Goal: Book appointment/travel/reservation

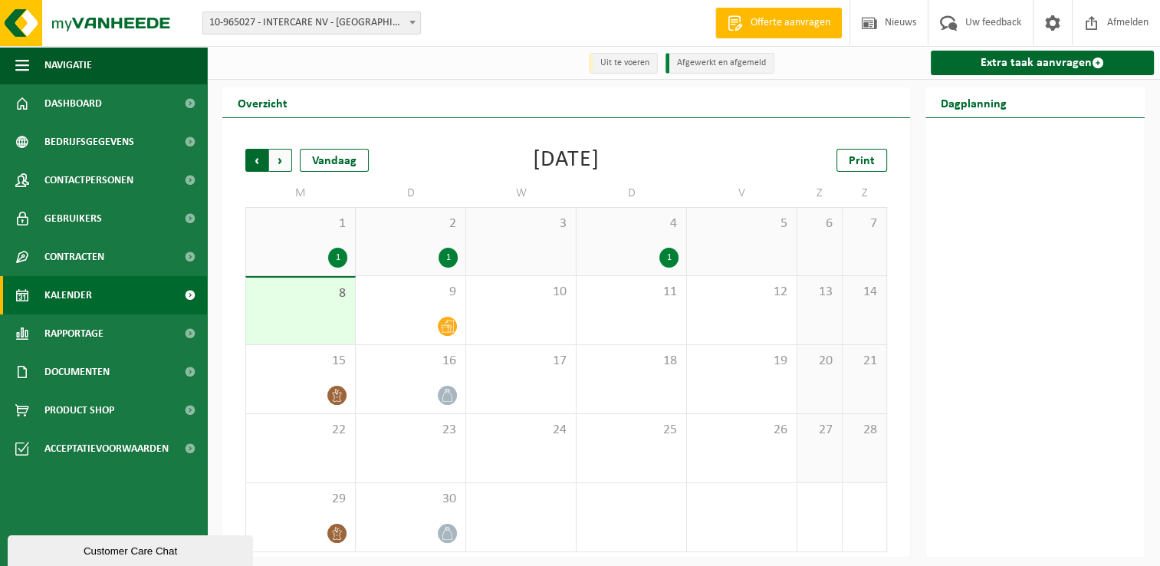
click at [287, 163] on span "Volgende" at bounding box center [280, 160] width 23 height 23
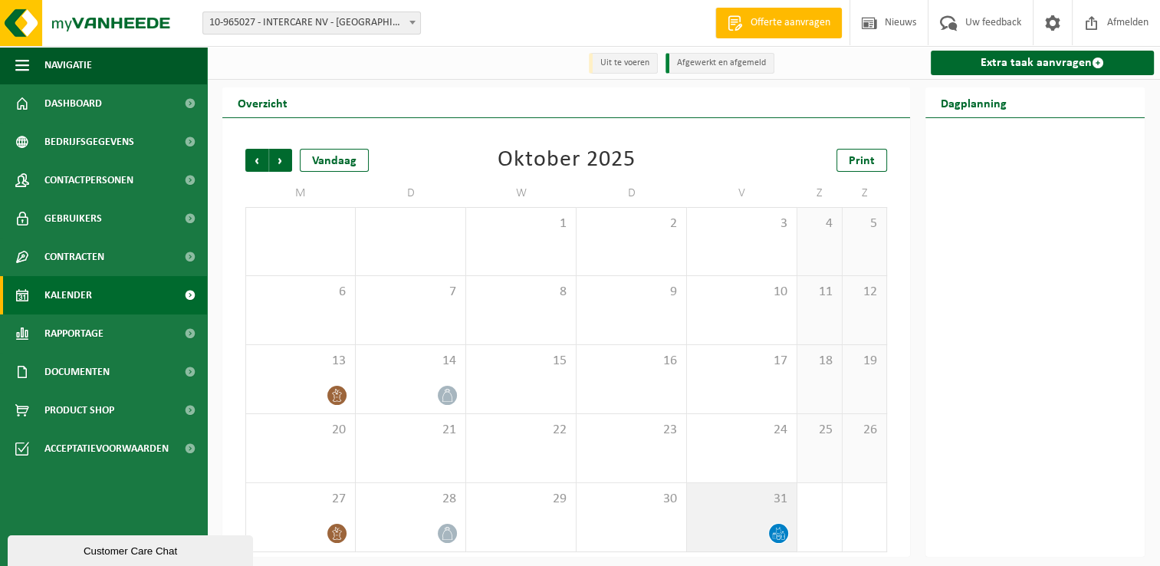
click at [778, 533] on icon at bounding box center [778, 532] width 13 height 13
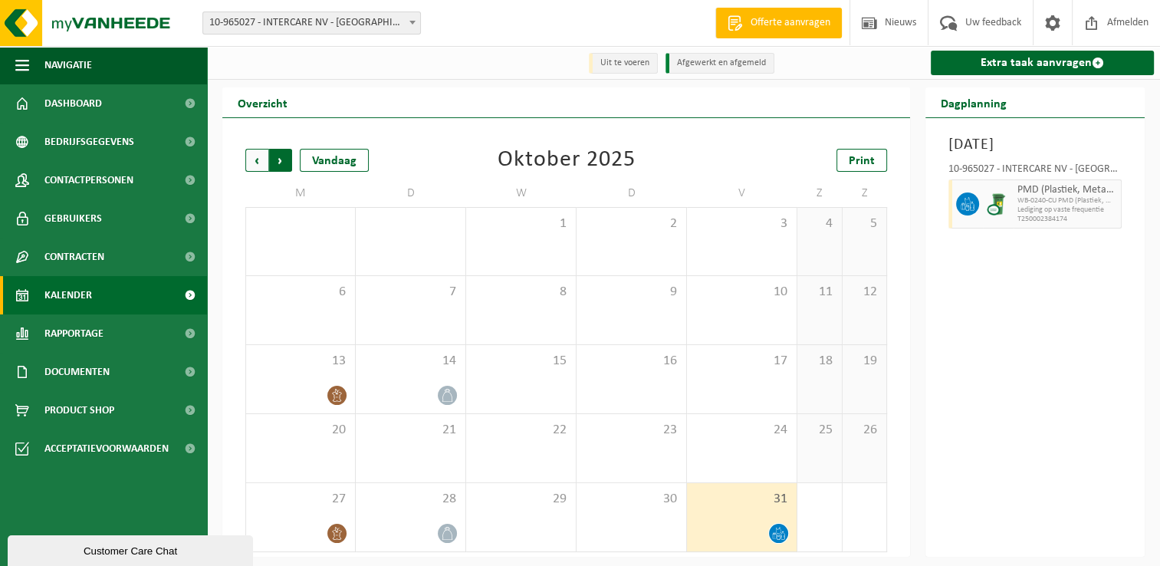
click at [258, 149] on span "Vorige" at bounding box center [256, 160] width 23 height 23
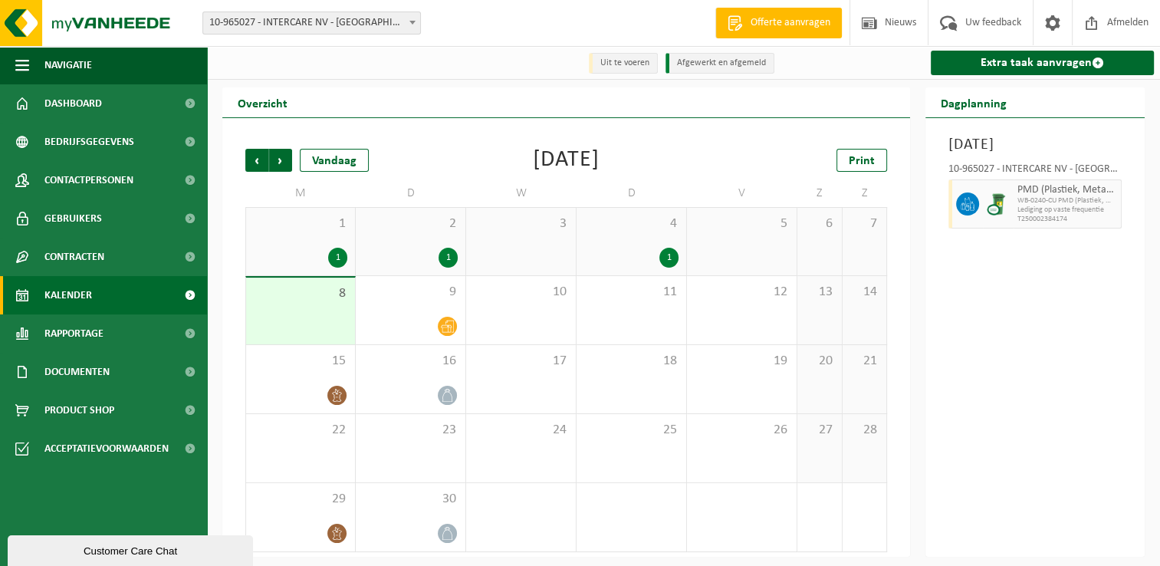
click at [668, 248] on div "1" at bounding box center [668, 258] width 19 height 20
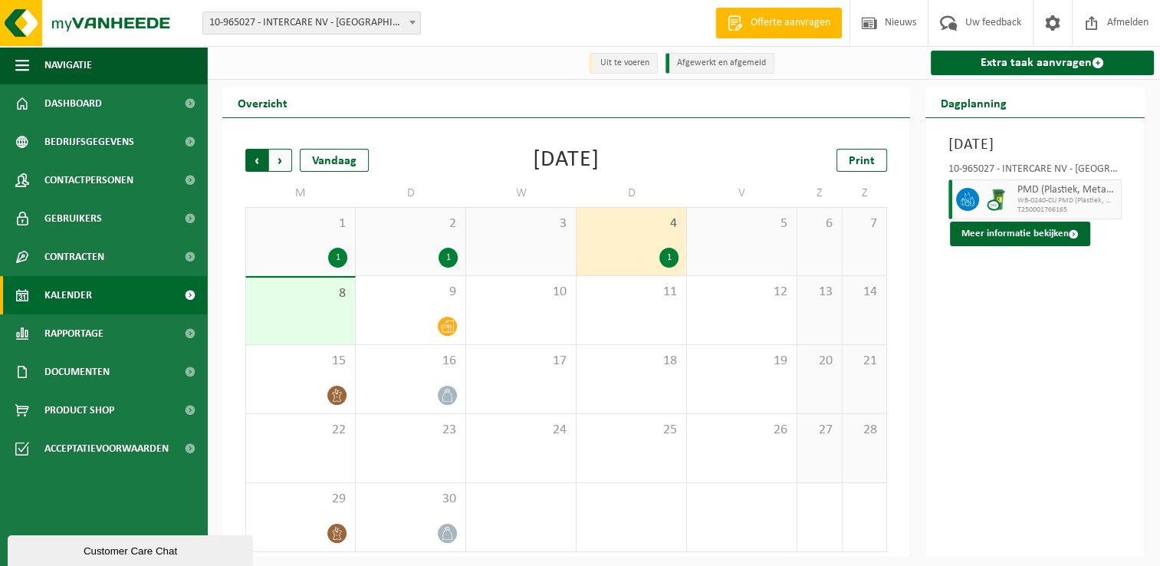
click at [280, 162] on span "Volgende" at bounding box center [280, 160] width 23 height 23
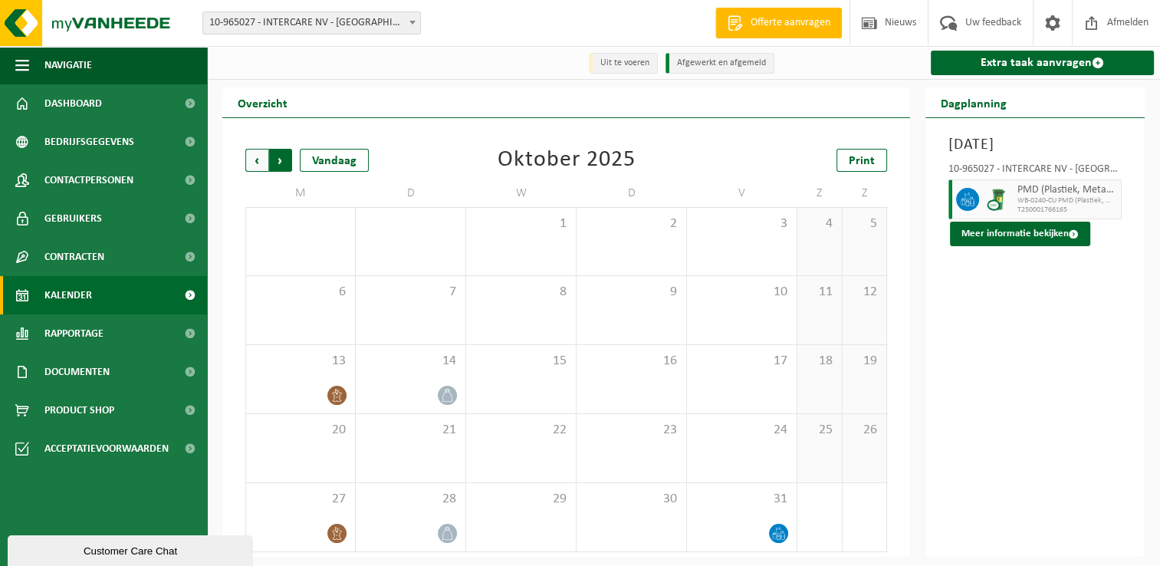
click at [258, 155] on span "Vorige" at bounding box center [256, 160] width 23 height 23
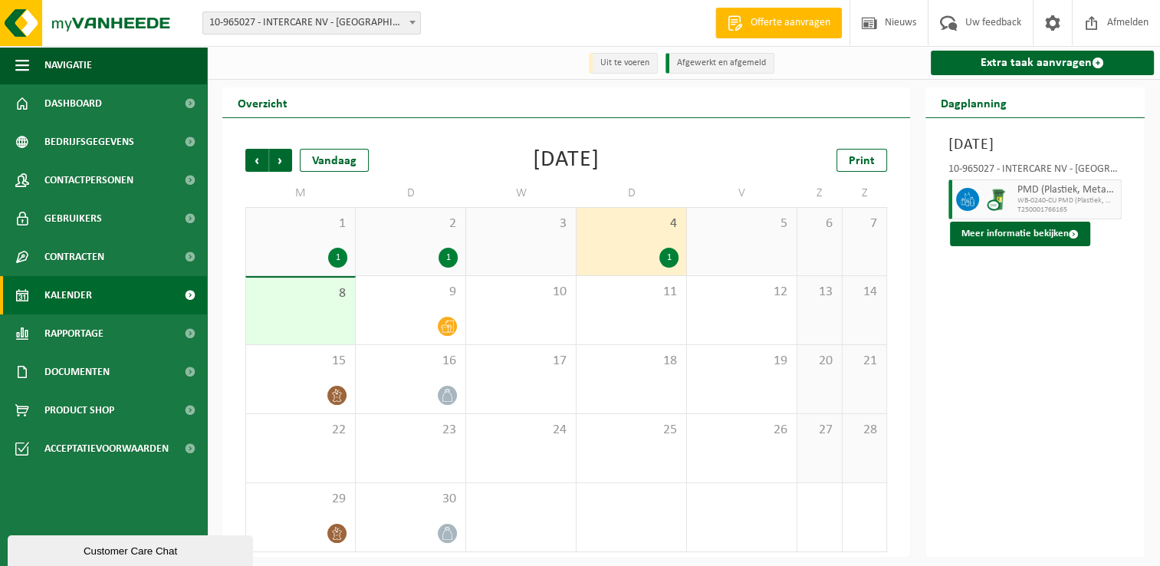
click at [663, 256] on div "1" at bounding box center [668, 258] width 19 height 20
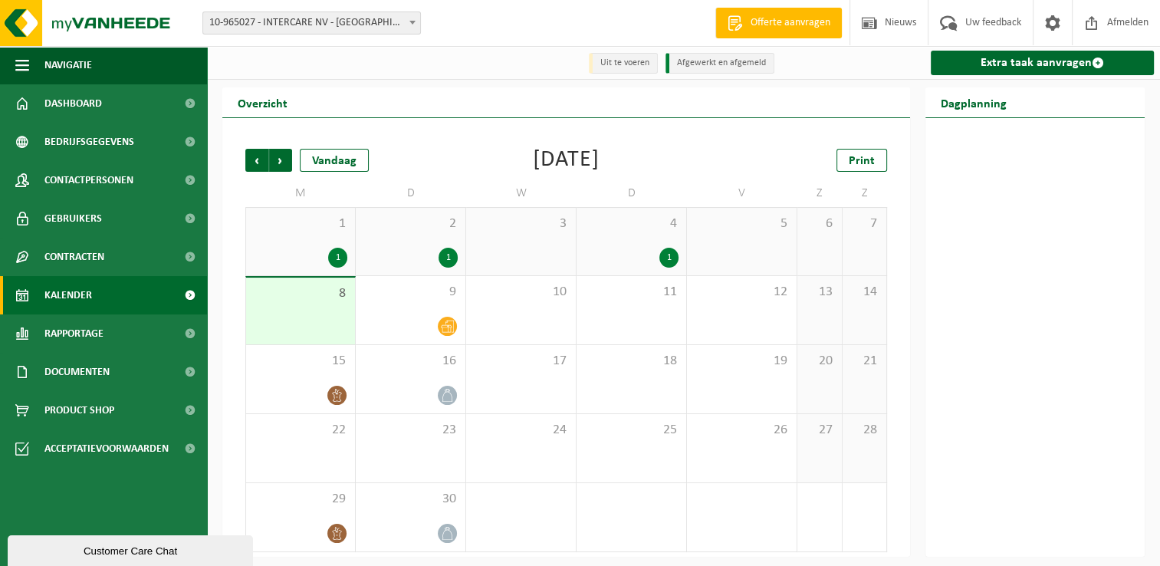
click at [663, 256] on div "1" at bounding box center [668, 258] width 19 height 20
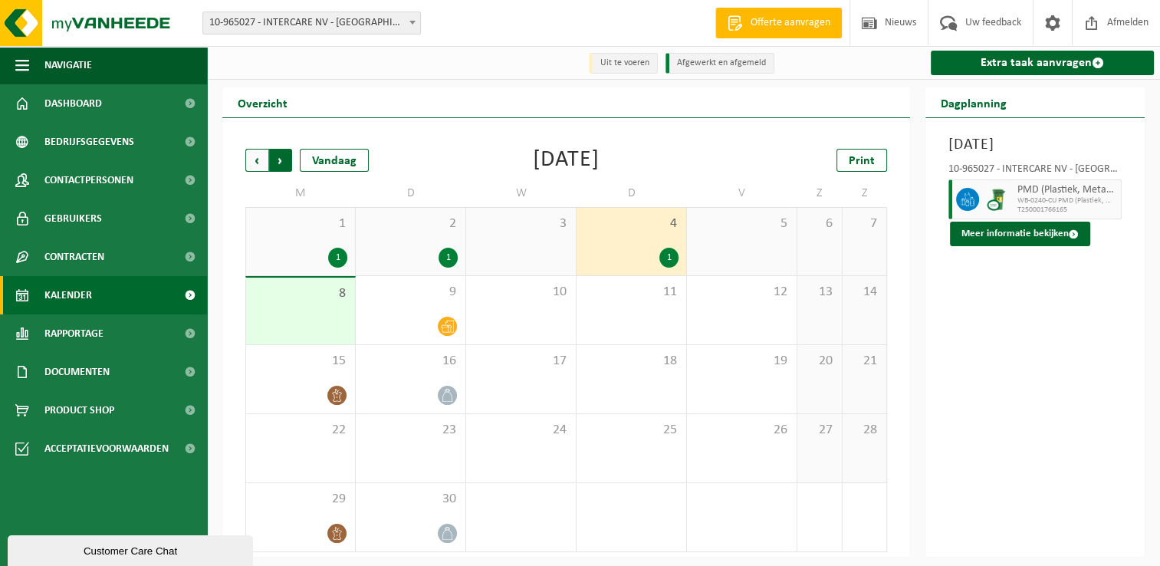
click at [252, 153] on span "Vorige" at bounding box center [256, 160] width 23 height 23
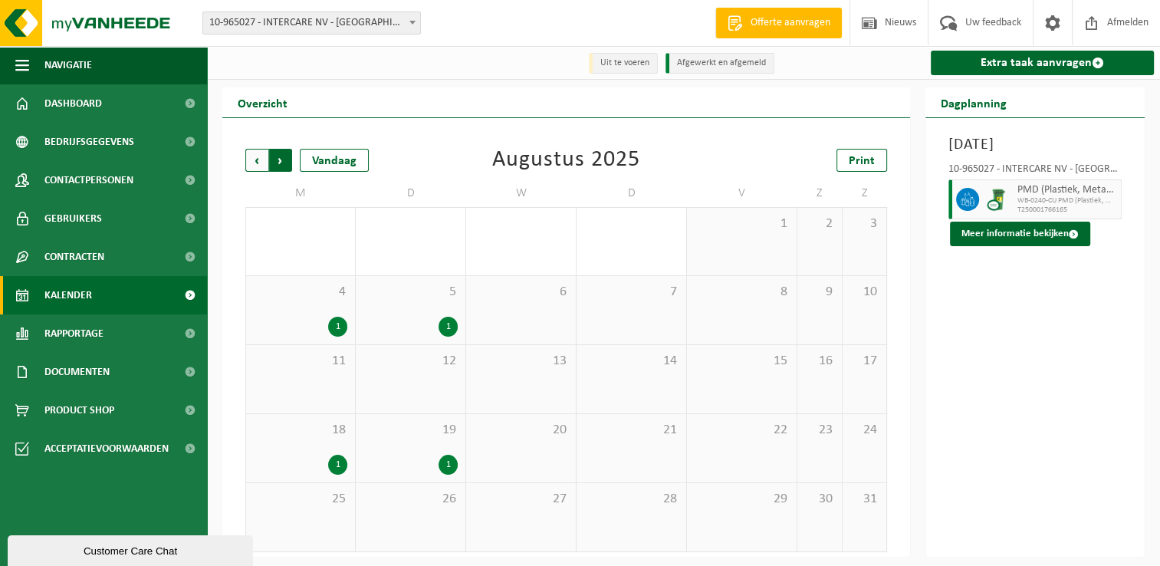
click at [252, 154] on span "Vorige" at bounding box center [256, 160] width 23 height 23
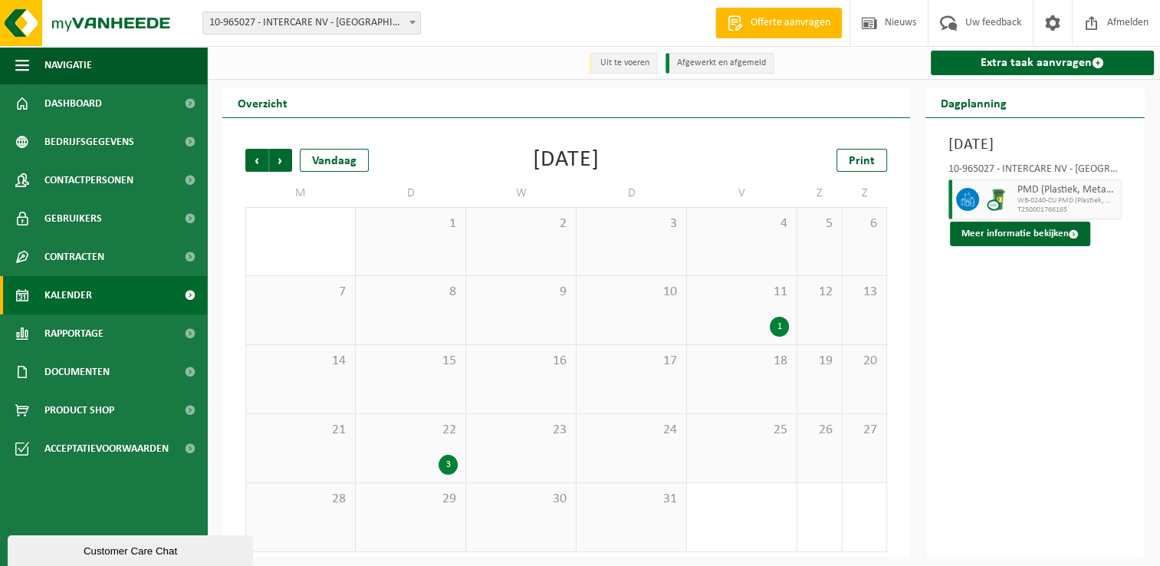
click at [777, 317] on div "11 1" at bounding box center [742, 310] width 110 height 68
click at [257, 152] on span "Vorige" at bounding box center [256, 160] width 23 height 23
click at [257, 149] on div "Vorige Volgende Vandaag [DATE] Print M D W D V Z Z 26 27 2 28 29 30 31 1 2 3 4 …" at bounding box center [566, 384] width 657 height 503
drag, startPoint x: 257, startPoint y: 149, endPoint x: 257, endPoint y: 161, distance: 12.3
click at [257, 161] on span "Vorige" at bounding box center [256, 160] width 23 height 23
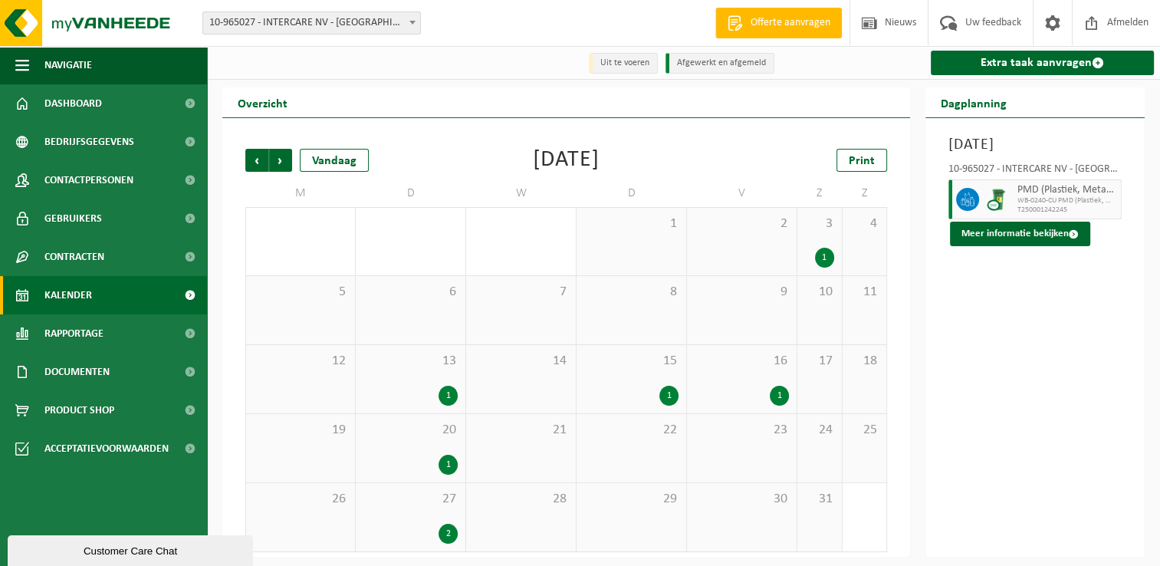
click at [782, 396] on div "1" at bounding box center [778, 395] width 19 height 20
click at [820, 261] on div "1" at bounding box center [824, 258] width 19 height 20
click at [340, 166] on div "Vandaag" at bounding box center [334, 160] width 69 height 23
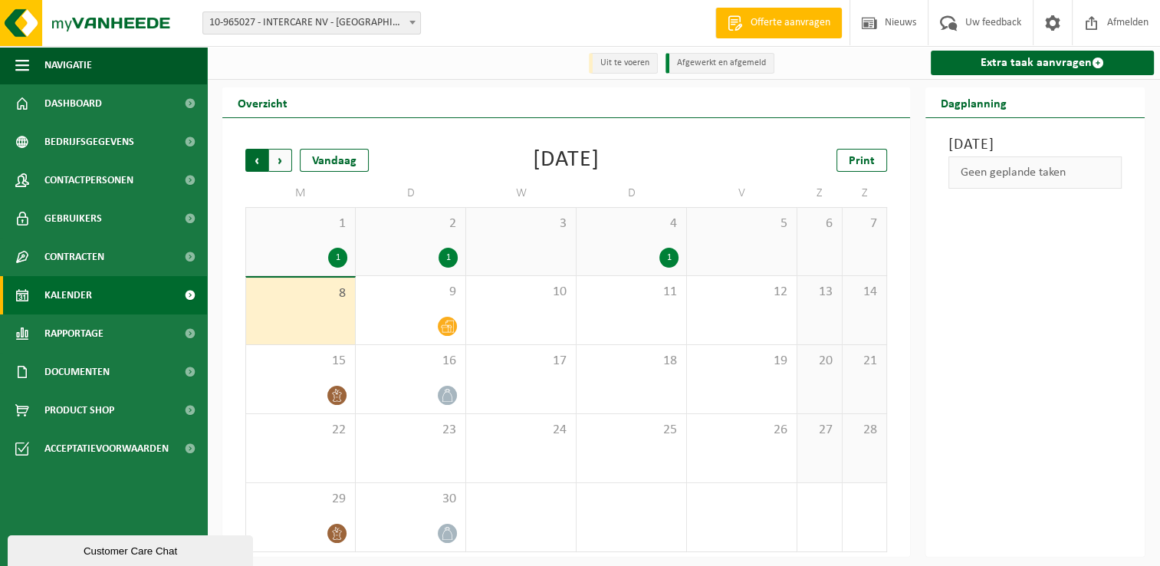
click at [277, 161] on span "Volgende" at bounding box center [280, 160] width 23 height 23
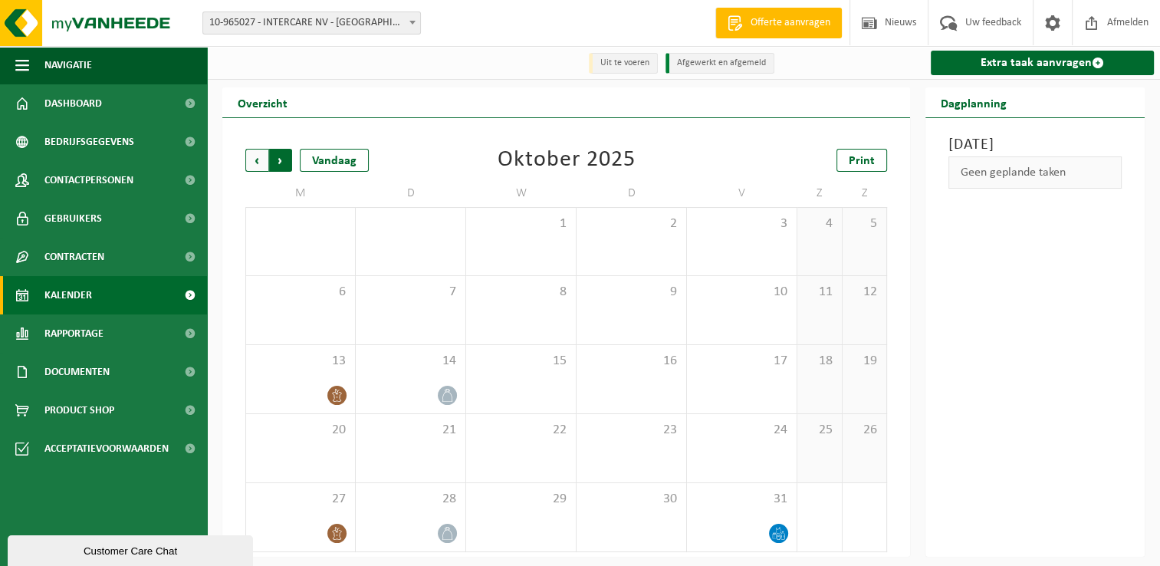
click at [248, 159] on span "Vorige" at bounding box center [256, 160] width 23 height 23
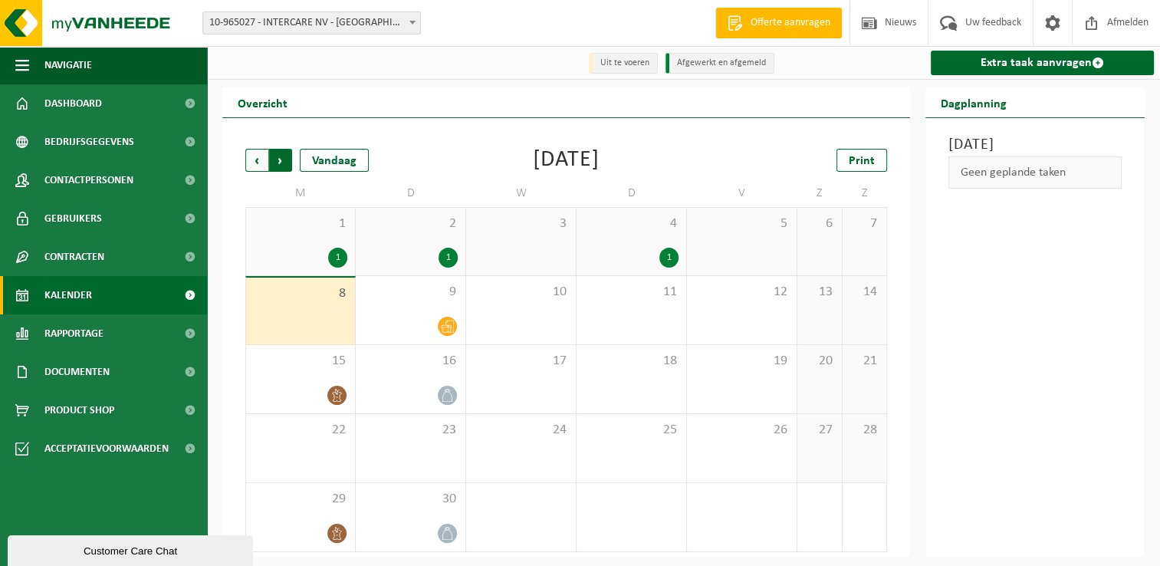
click at [245, 160] on span "Vorige" at bounding box center [256, 160] width 23 height 23
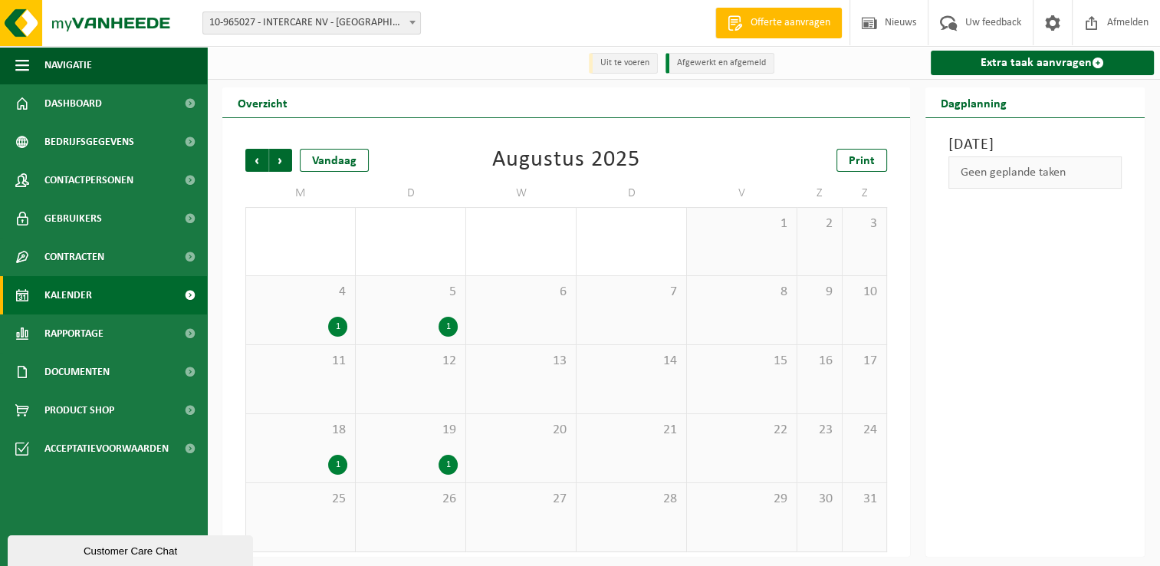
click at [244, 161] on div "Vorige Volgende Vandaag [DATE] Print M D W D V Z Z 28 29 30 31 1 2 3 4 1 5 1 6 …" at bounding box center [566, 350] width 657 height 434
click at [245, 158] on span "Vorige" at bounding box center [256, 160] width 23 height 23
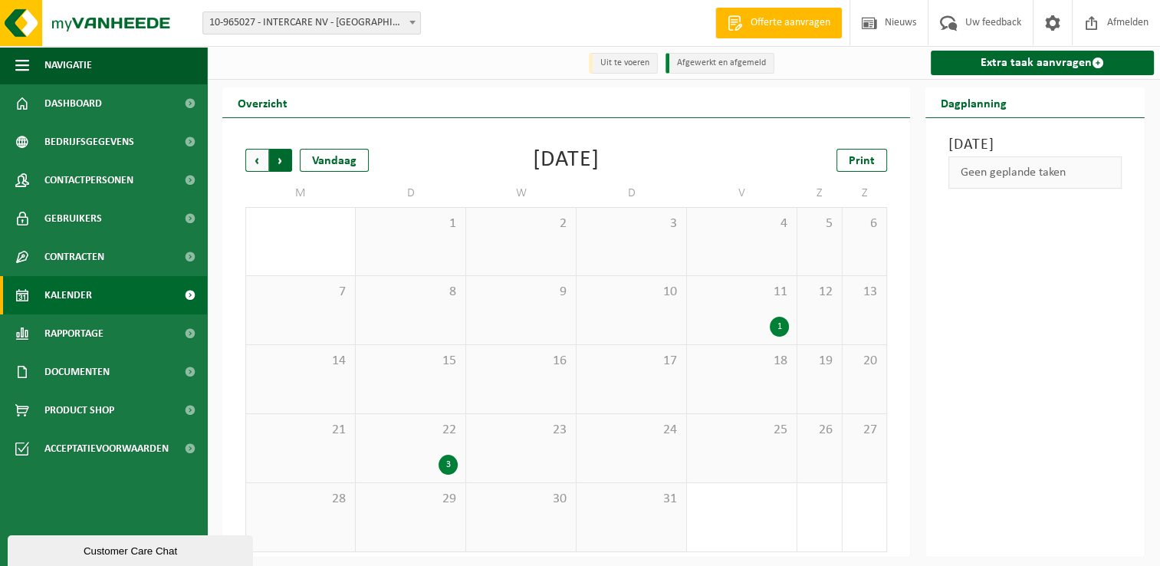
click at [245, 160] on span "Vorige" at bounding box center [256, 160] width 23 height 23
click at [244, 159] on div "Vorige Volgende Vandaag [DATE] Print M D W D V Z Z 26 27 2 28 29 30 31 1 2 3 4 …" at bounding box center [566, 384] width 657 height 503
click at [255, 159] on span "Vorige" at bounding box center [256, 160] width 23 height 23
click at [254, 158] on span "Vorige" at bounding box center [256, 160] width 23 height 23
click at [668, 250] on div "1" at bounding box center [668, 258] width 19 height 20
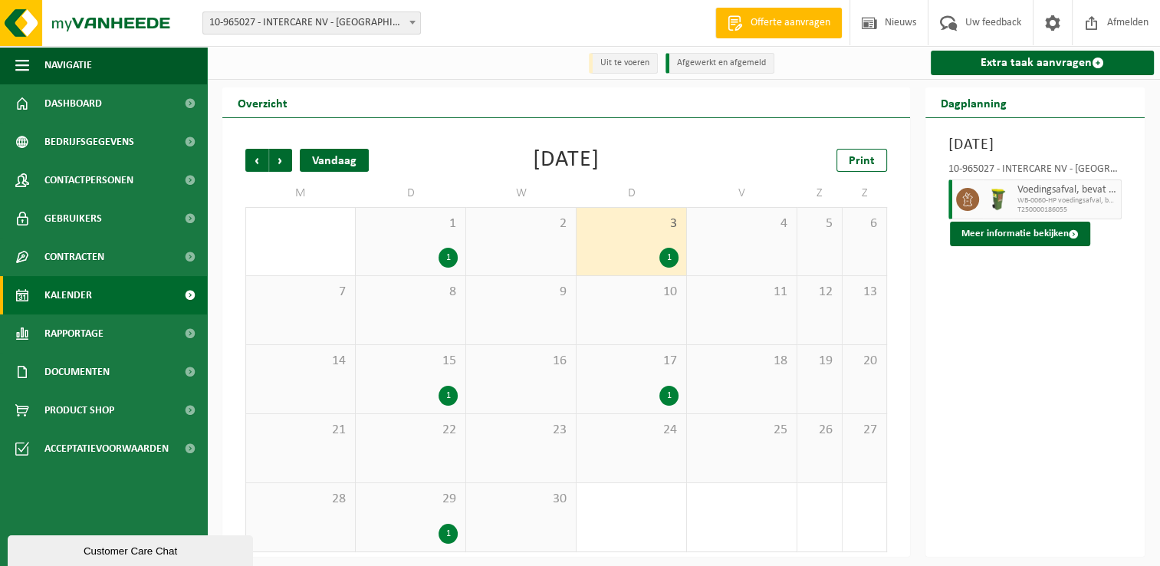
click at [349, 162] on div "Vandaag" at bounding box center [334, 160] width 69 height 23
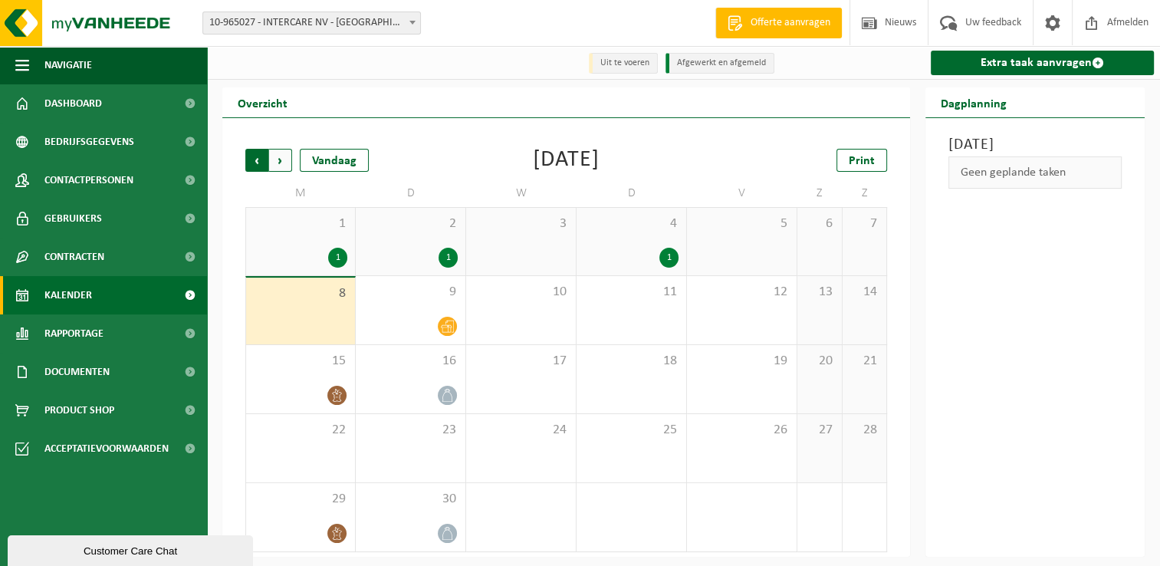
click at [277, 160] on span "Volgende" at bounding box center [280, 160] width 23 height 23
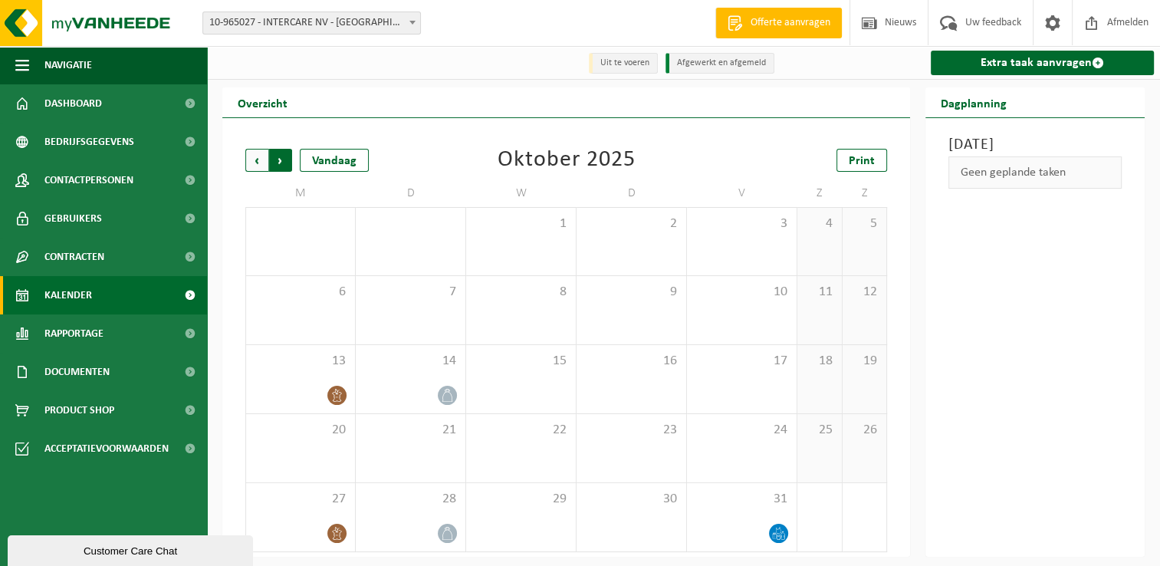
click at [254, 151] on span "Vorige" at bounding box center [256, 160] width 23 height 23
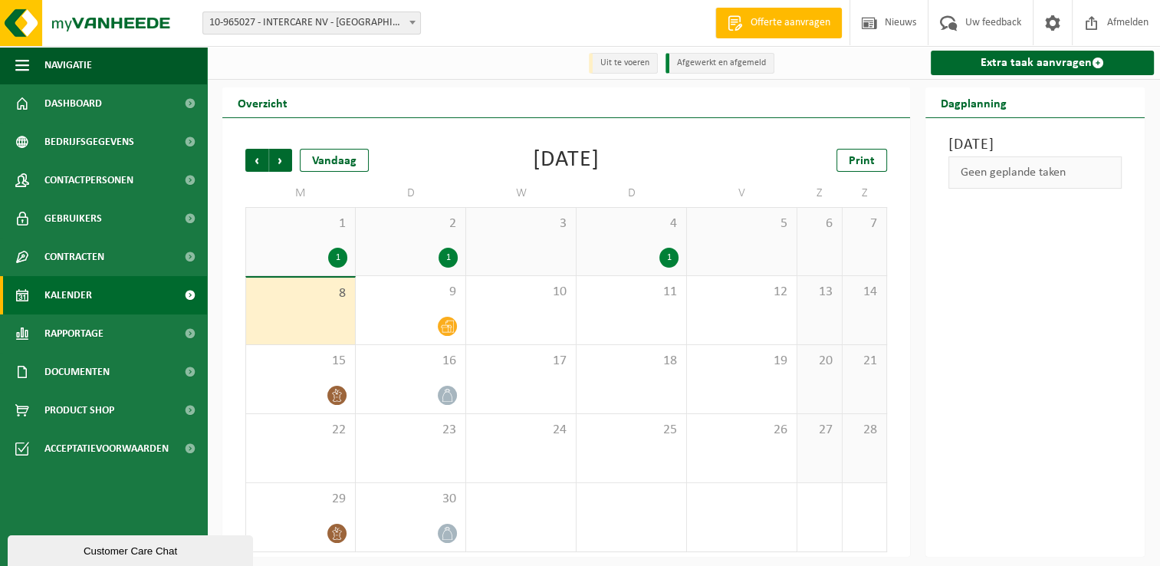
click at [254, 151] on span "Vorige" at bounding box center [256, 160] width 23 height 23
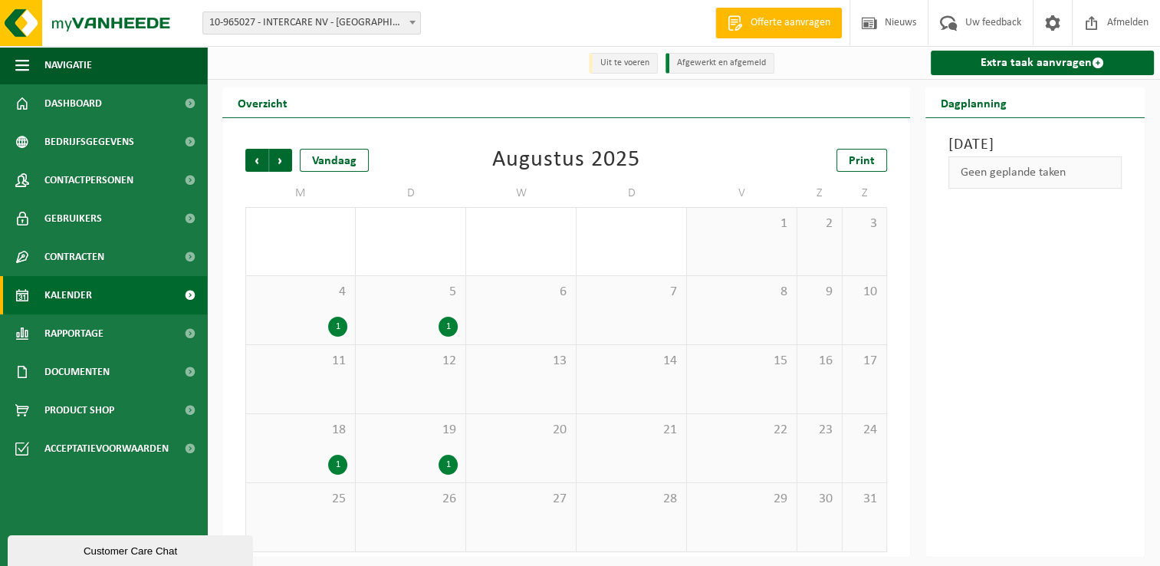
click at [254, 151] on span "Vorige" at bounding box center [256, 160] width 23 height 23
click at [771, 320] on div "1" at bounding box center [741, 327] width 94 height 20
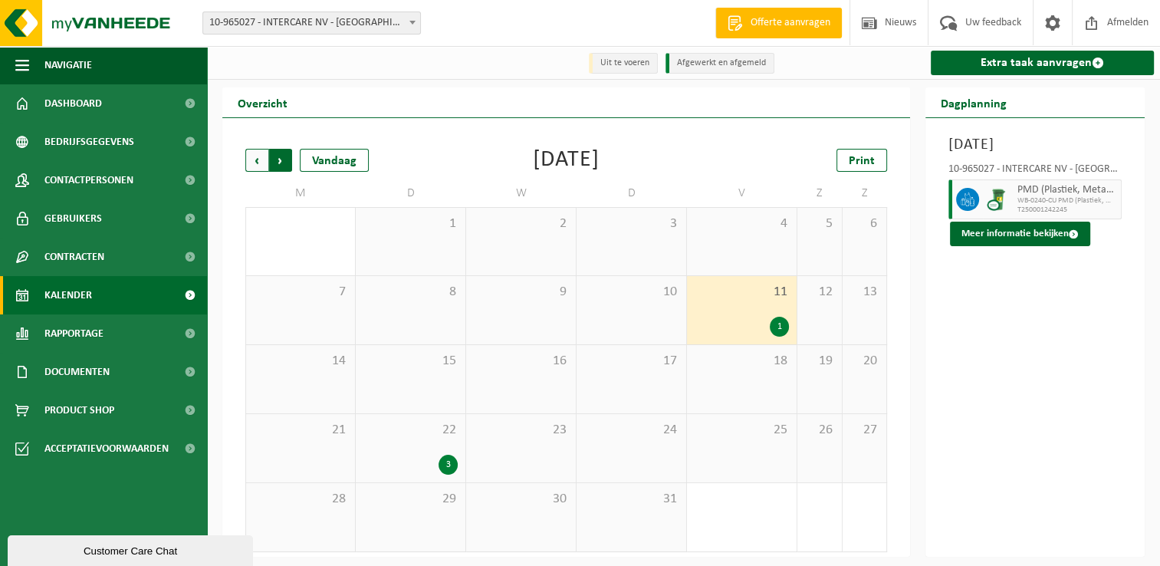
click at [261, 160] on span "Vorige" at bounding box center [256, 160] width 23 height 23
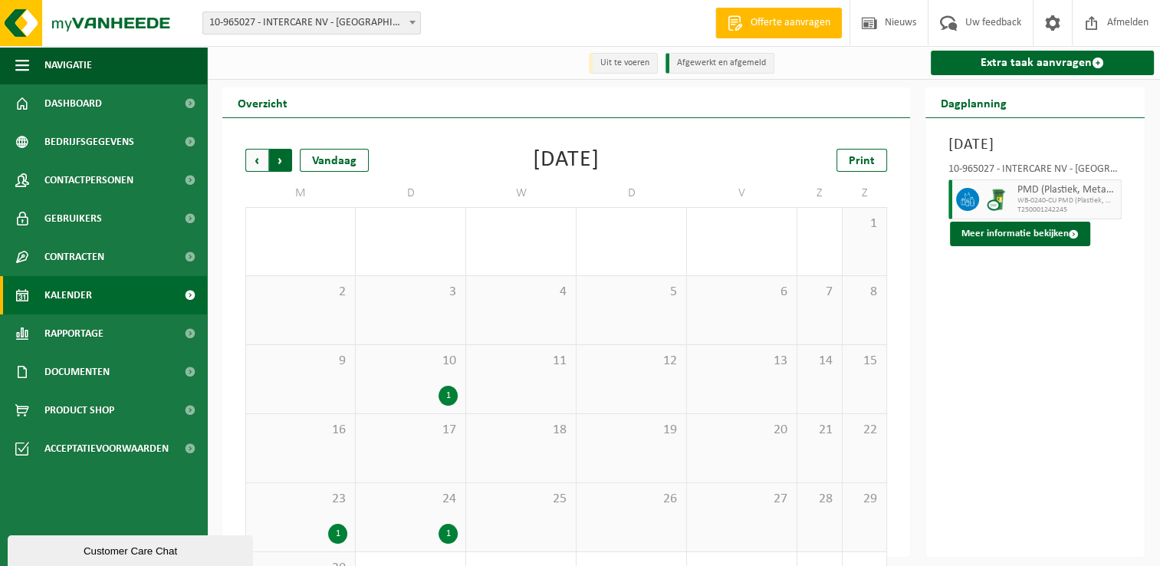
click at [261, 162] on span "Vorige" at bounding box center [256, 160] width 23 height 23
click at [818, 248] on div "3 1" at bounding box center [819, 241] width 44 height 67
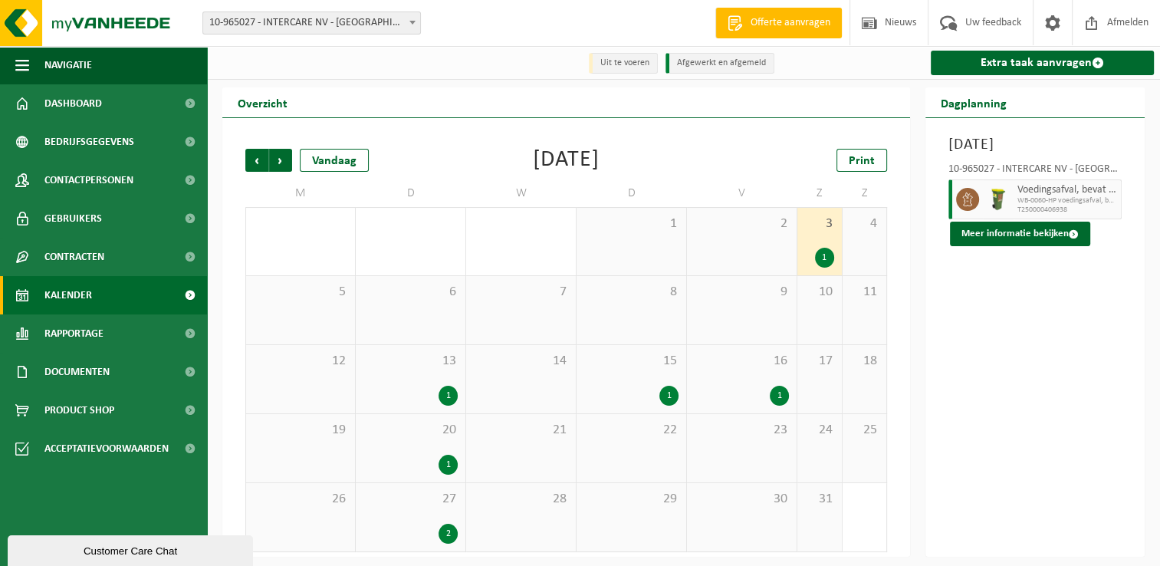
click at [776, 389] on div "1" at bounding box center [778, 395] width 19 height 20
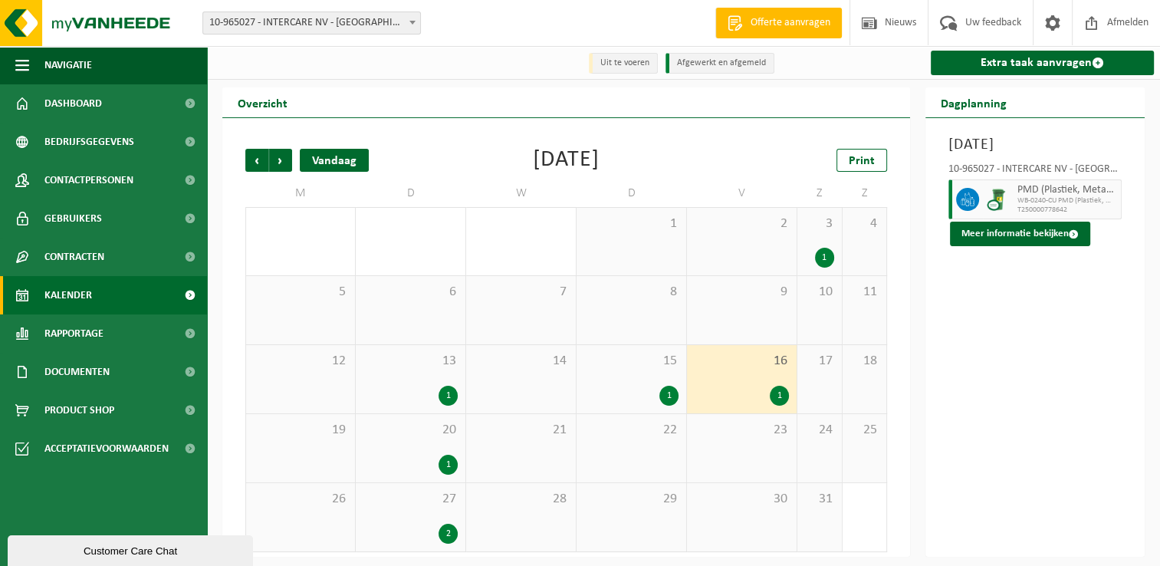
click at [351, 162] on div "Vandaag" at bounding box center [334, 160] width 69 height 23
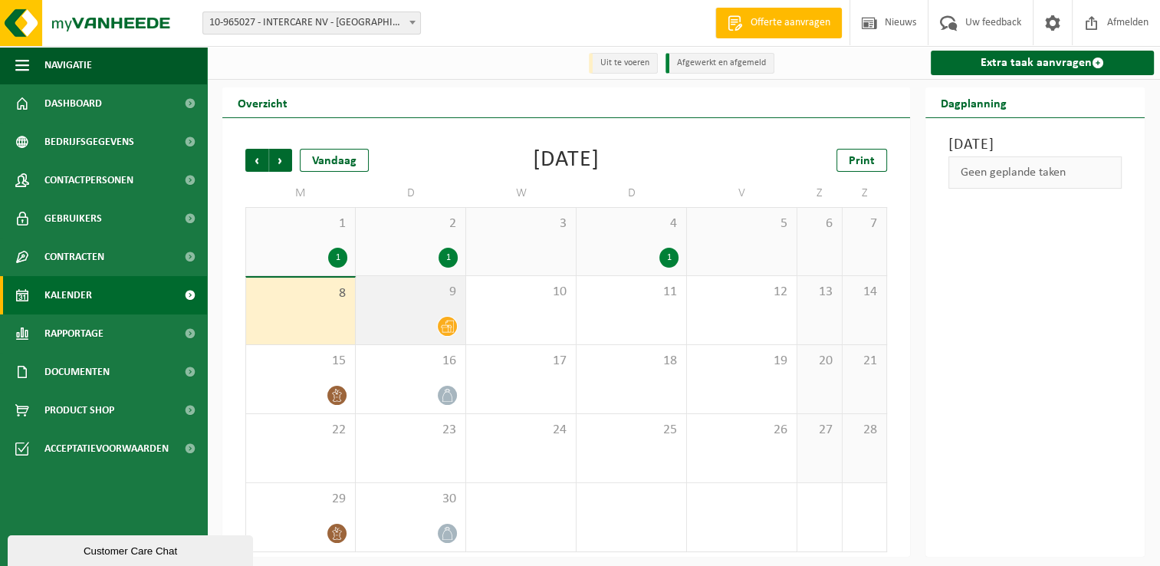
click at [429, 317] on div at bounding box center [410, 326] width 94 height 21
